Goal: Check status: Check status

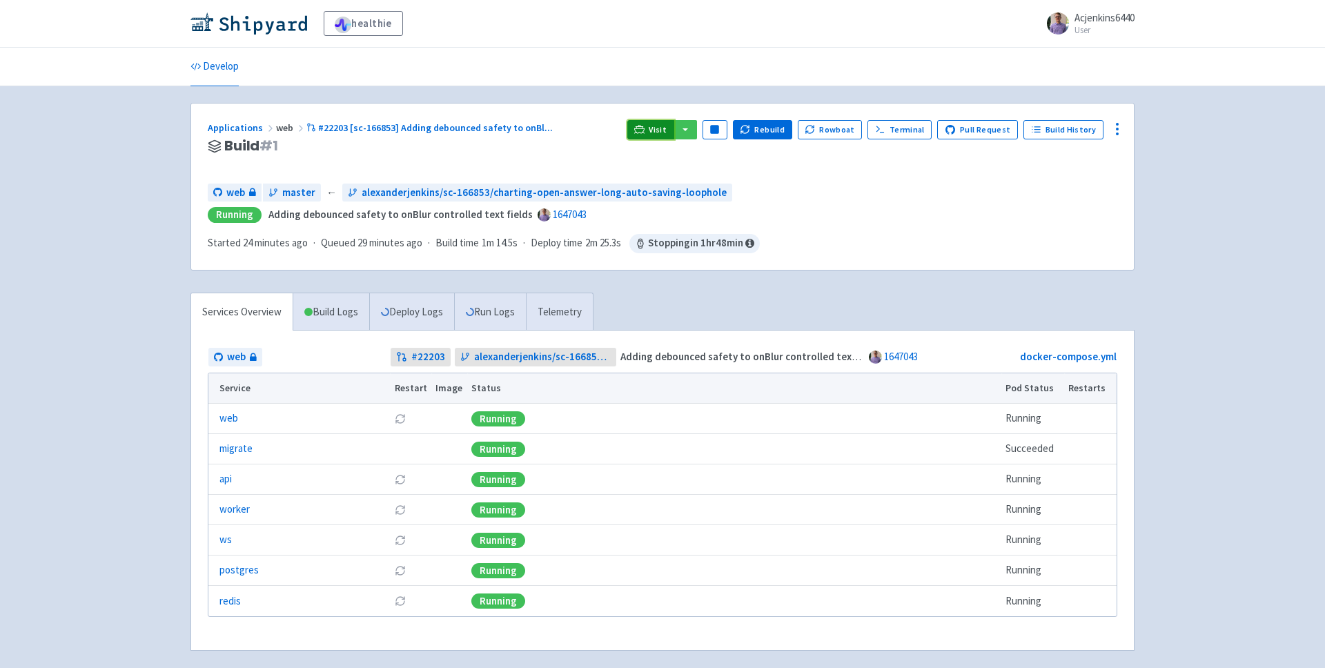
click at [667, 134] on span "Visit" at bounding box center [658, 129] width 18 height 11
click at [285, 166] on link "A newer build is available →" at bounding box center [412, 165] width 409 height 16
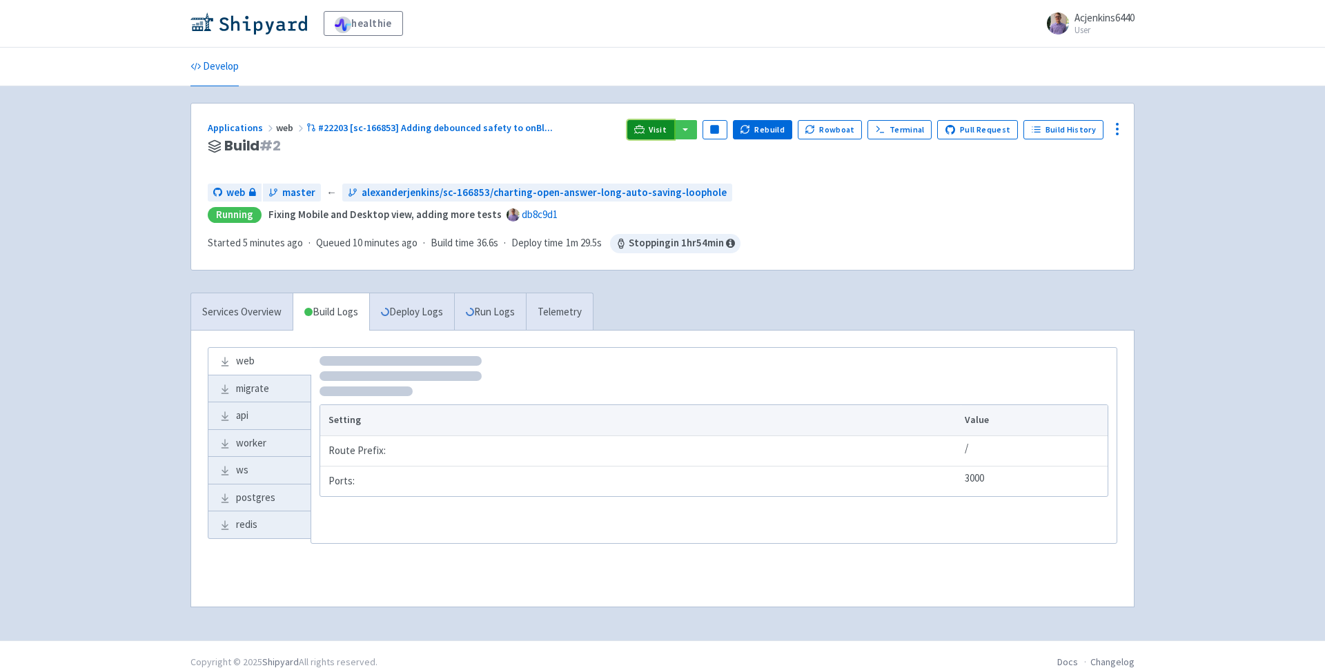
click at [644, 126] on icon at bounding box center [639, 129] width 10 height 8
